Goal: Information Seeking & Learning: Learn about a topic

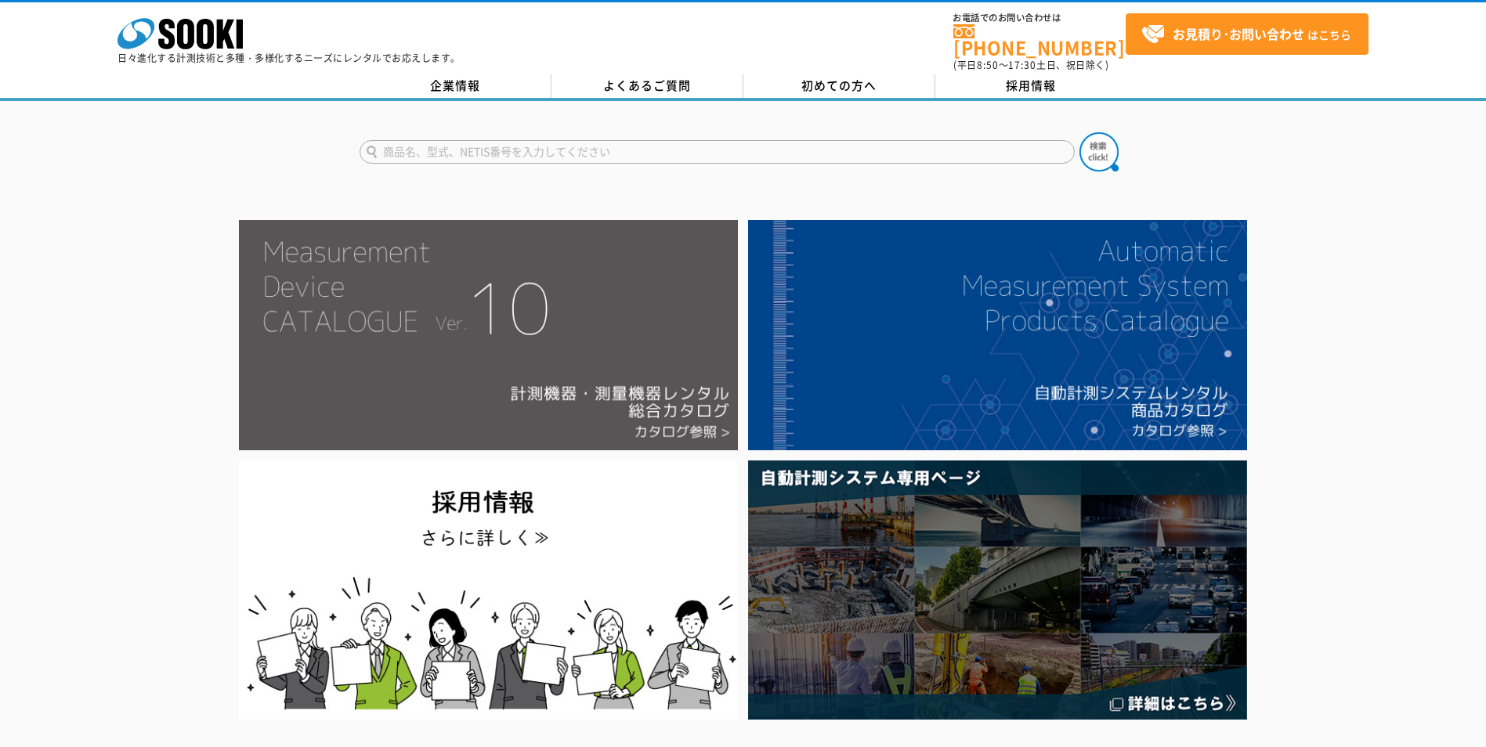
click at [575, 347] on img at bounding box center [488, 335] width 499 height 230
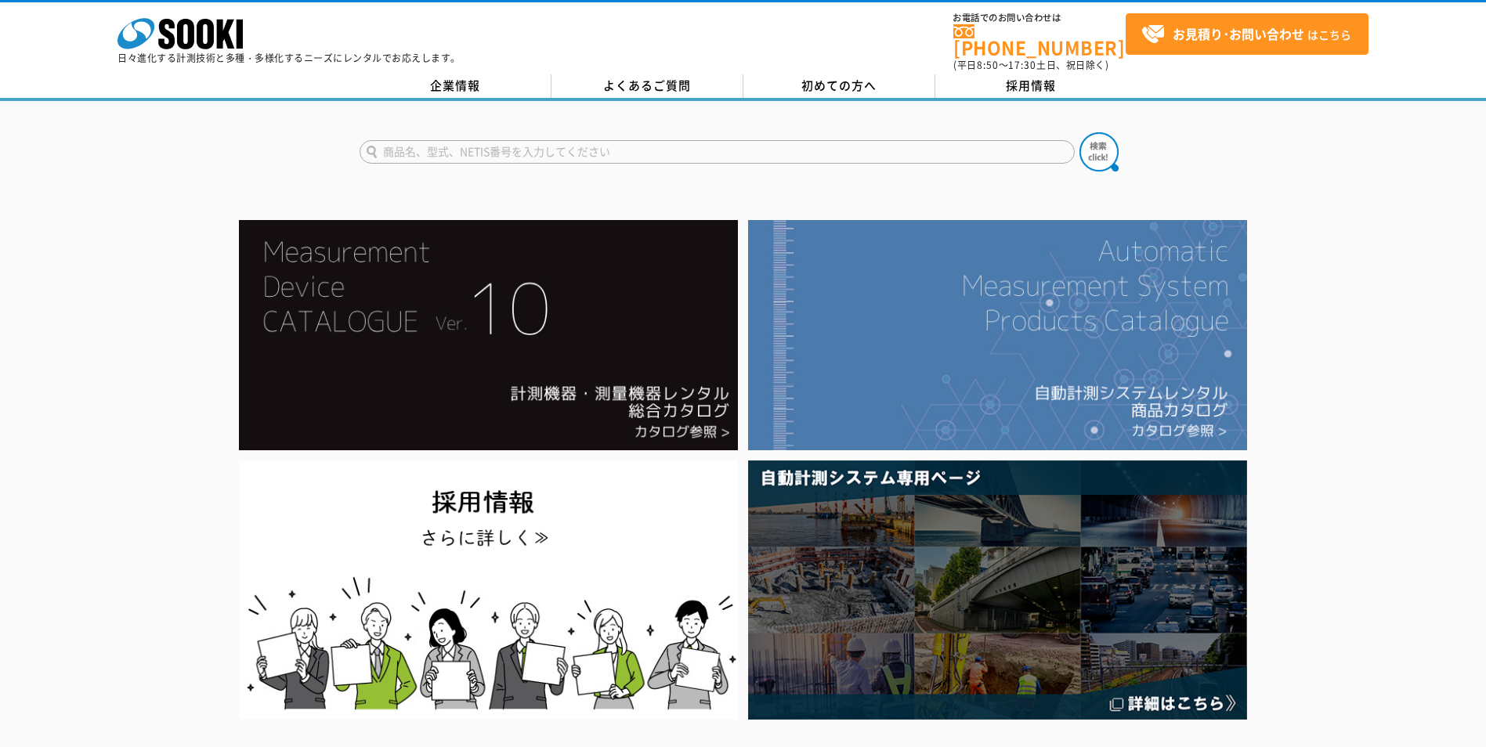
click at [953, 392] on img at bounding box center [997, 335] width 499 height 230
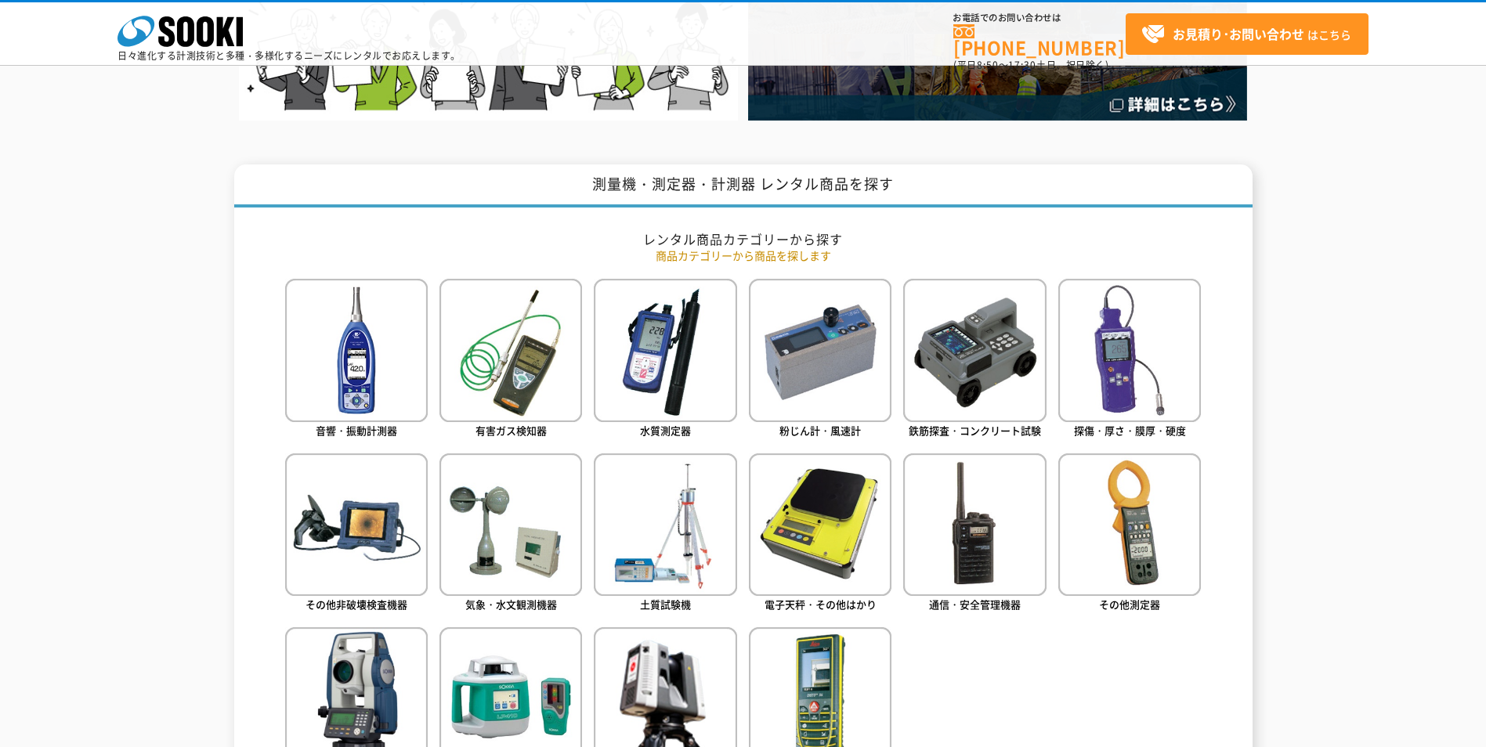
scroll to position [548, 0]
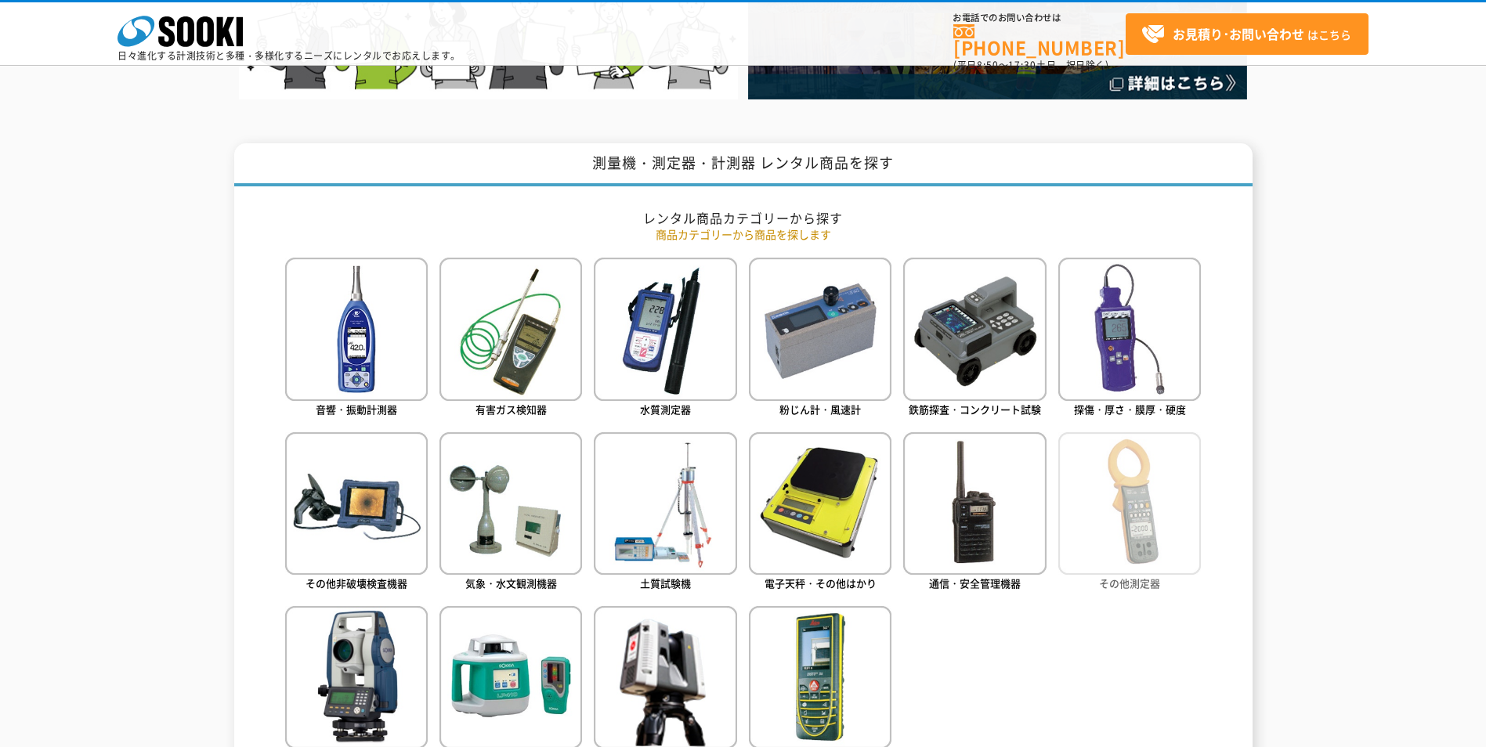
click at [1149, 527] on img at bounding box center [1129, 503] width 143 height 143
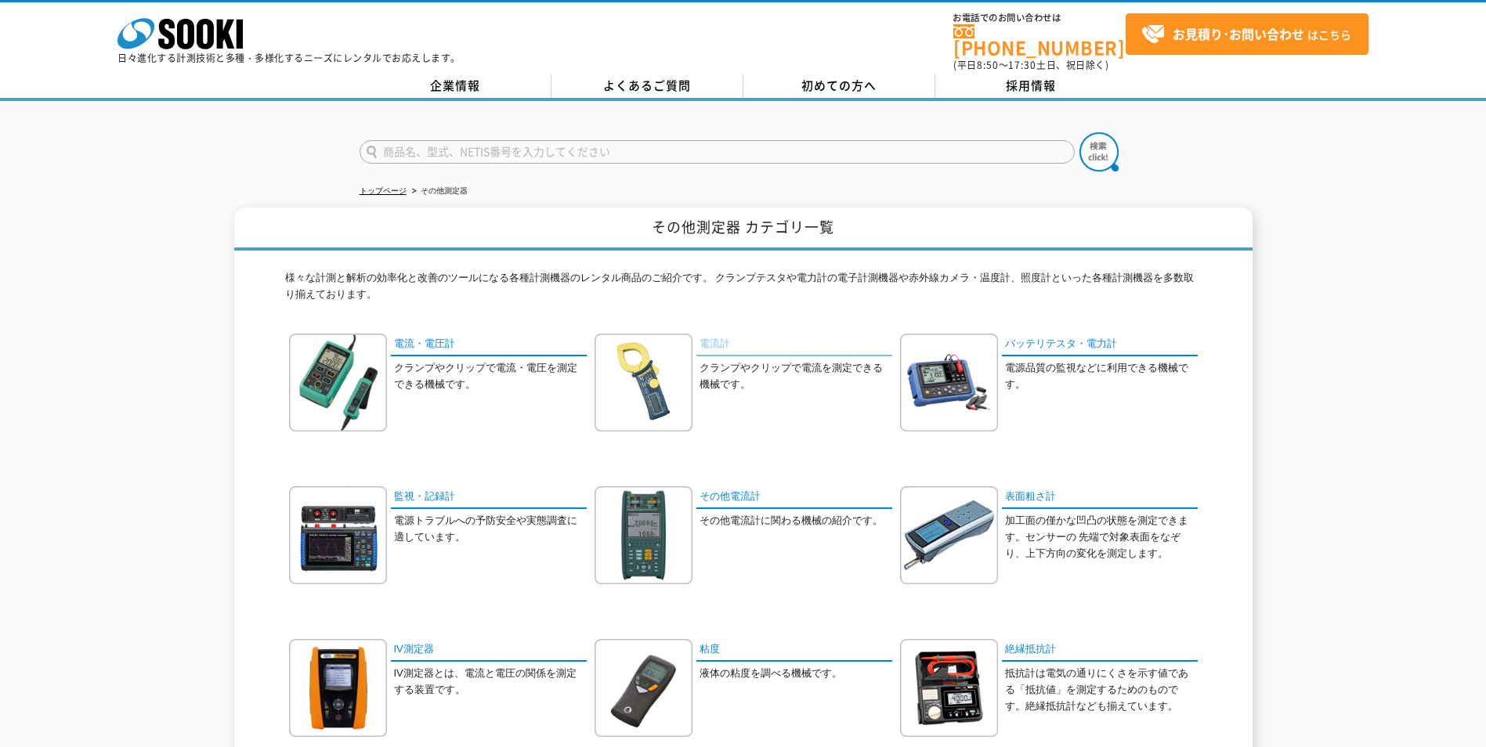
click at [714, 334] on link "電流計" at bounding box center [794, 345] width 196 height 23
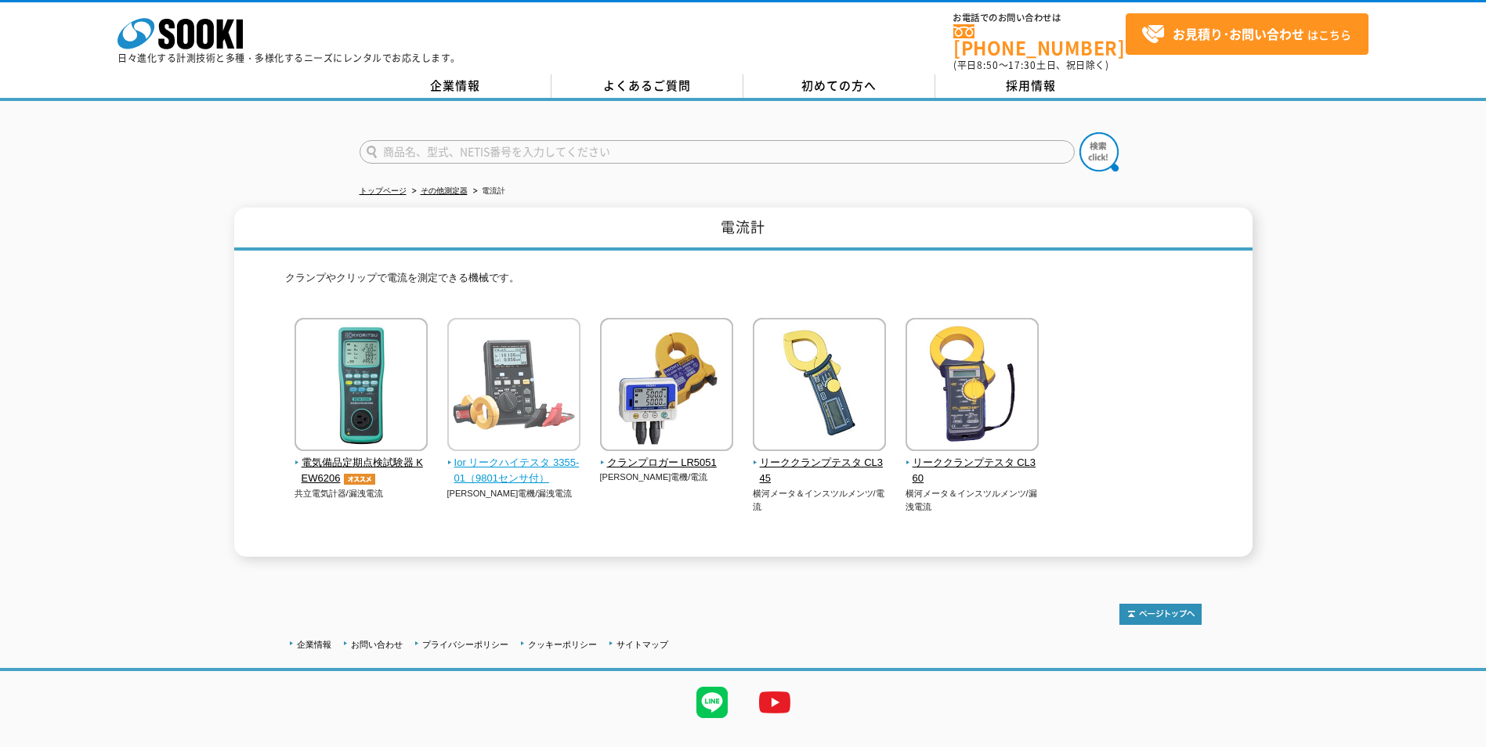
click at [508, 455] on span "Ior リークハイテスタ 3355-01（9801センサ付）" at bounding box center [514, 471] width 134 height 33
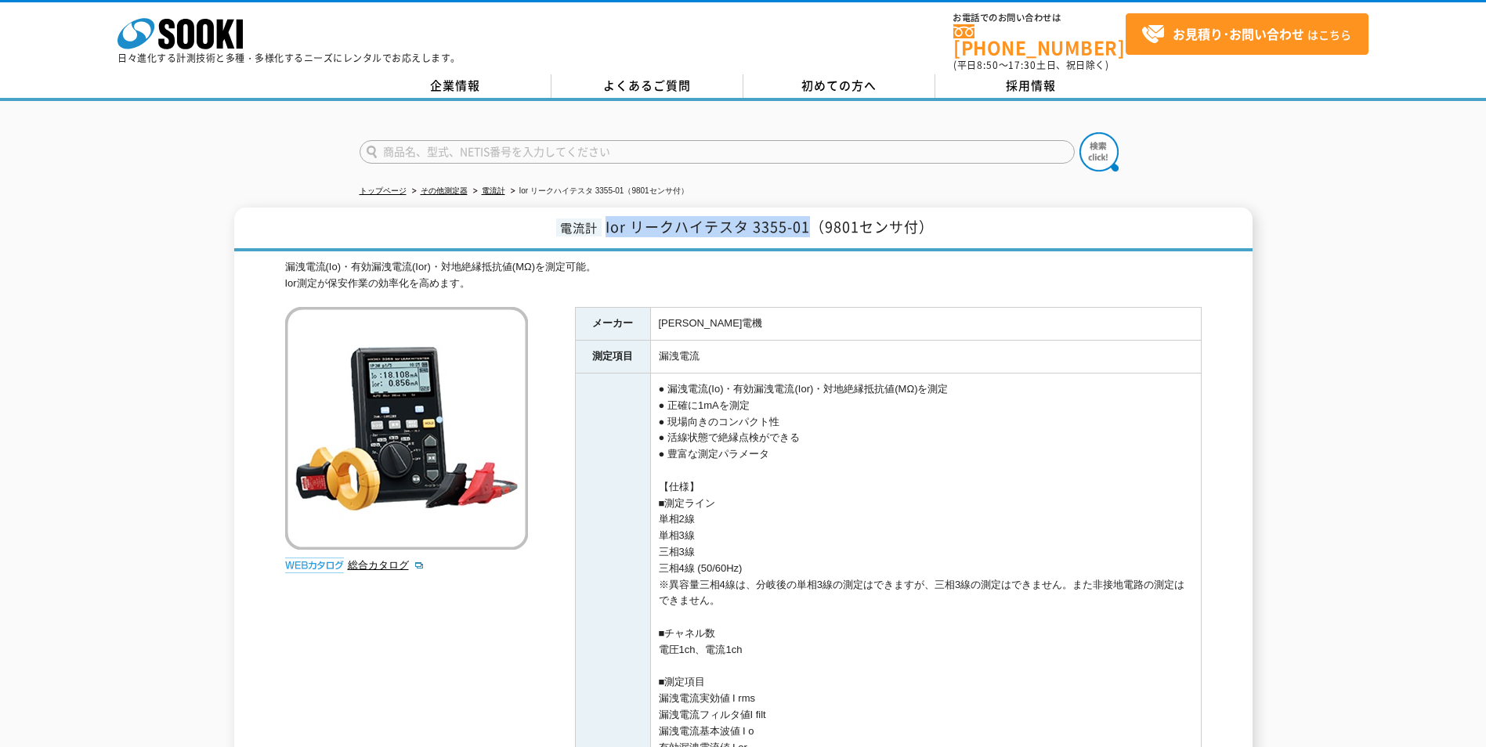
drag, startPoint x: 607, startPoint y: 224, endPoint x: 815, endPoint y: 219, distance: 207.6
click at [815, 219] on span "Ior リークハイテスタ 3355-01（9801センサ付）" at bounding box center [769, 226] width 328 height 21
drag, startPoint x: 815, startPoint y: 219, endPoint x: 783, endPoint y: 222, distance: 31.4
copy span "Ior リークハイテスタ 3355-01"
